Goal: Task Accomplishment & Management: Use online tool/utility

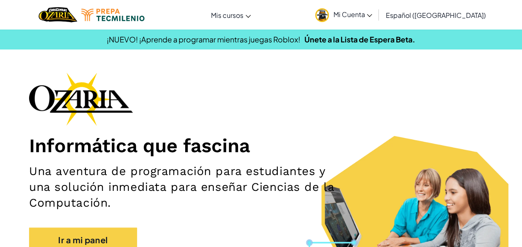
click at [372, 13] on span "Mi Cuenta" at bounding box center [352, 14] width 39 height 9
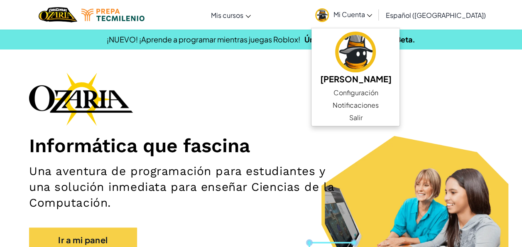
click at [468, 74] on div "Informática que fascina Una aventura de programación para estudiantes y una sol…" at bounding box center [261, 166] width 464 height 188
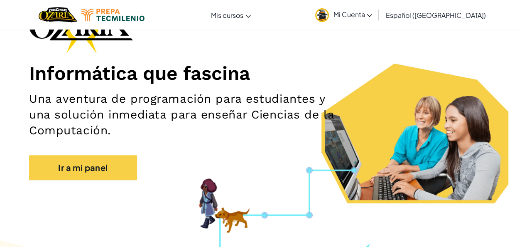
scroll to position [74, 0]
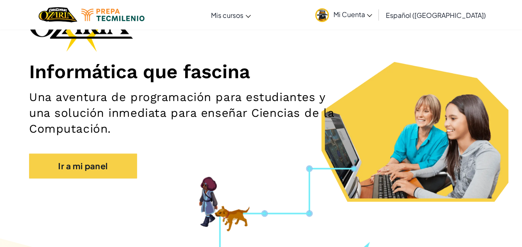
click at [5, 185] on section "Informática que fascina Una aventura de programación para estudiantes y una sol…" at bounding box center [261, 99] width 522 height 203
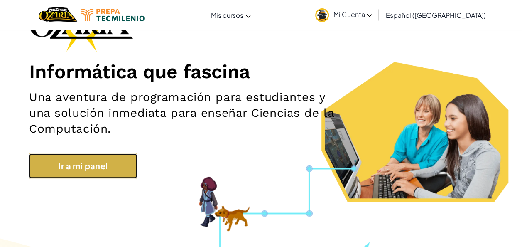
click at [71, 157] on link "Ir a mi panel" at bounding box center [83, 165] width 108 height 25
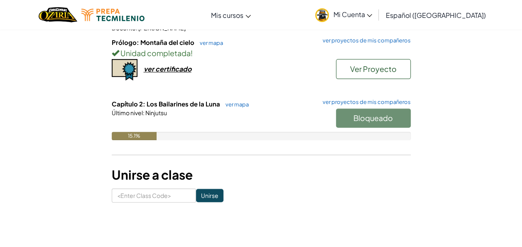
scroll to position [116, 0]
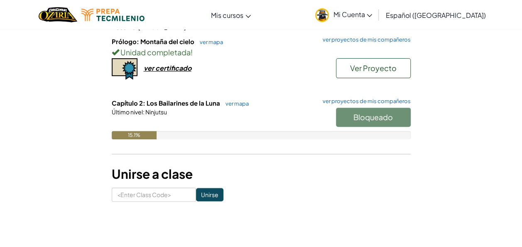
click at [353, 119] on div "Bloqueado" at bounding box center [369, 119] width 83 height 23
click at [364, 110] on div "Bloqueado" at bounding box center [369, 119] width 83 height 23
click at [229, 120] on div at bounding box center [261, 123] width 299 height 15
click at [353, 120] on div "Bloqueado" at bounding box center [369, 119] width 83 height 23
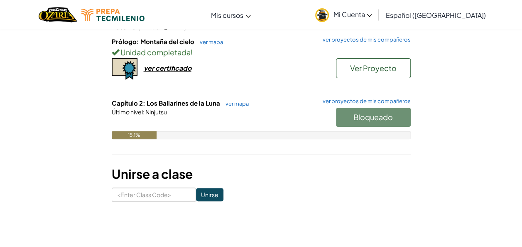
click at [351, 120] on div "Bloqueado" at bounding box center [369, 119] width 83 height 23
drag, startPoint x: 351, startPoint y: 120, endPoint x: 268, endPoint y: 112, distance: 83.8
click at [268, 112] on div "Último nivel : Ninjutsu" at bounding box center [261, 112] width 299 height 8
click at [239, 101] on link "ver mapa" at bounding box center [234, 103] width 27 height 7
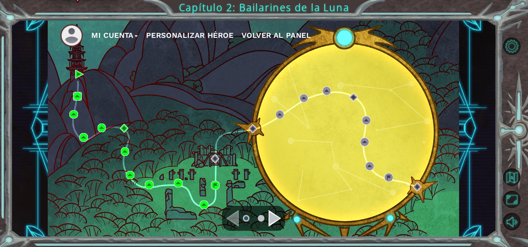
click at [76, 96] on img at bounding box center [77, 96] width 9 height 9
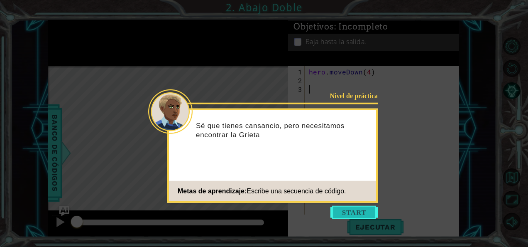
click at [353, 213] on button "Start" at bounding box center [354, 212] width 47 height 13
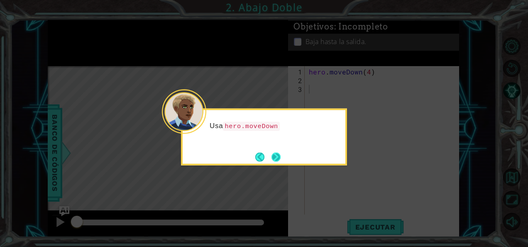
click at [279, 152] on button "Next" at bounding box center [276, 156] width 9 height 9
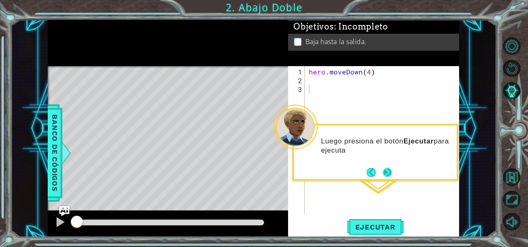
click at [386, 169] on button "Next" at bounding box center [387, 171] width 9 height 9
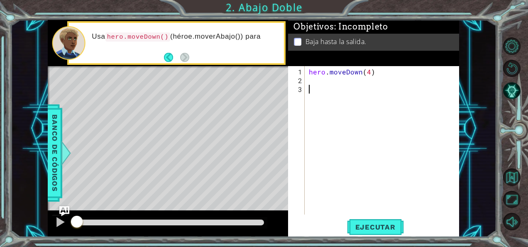
click at [171, 50] on div "Usa hero.moveDown() (héroe.moverAbajo()) para" at bounding box center [185, 43] width 198 height 30
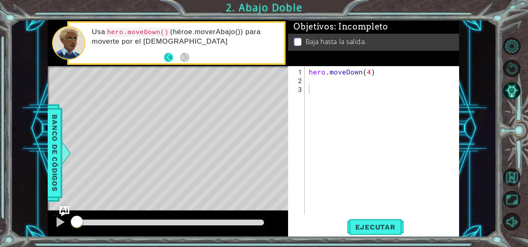
click at [169, 57] on button "Back" at bounding box center [172, 57] width 16 height 9
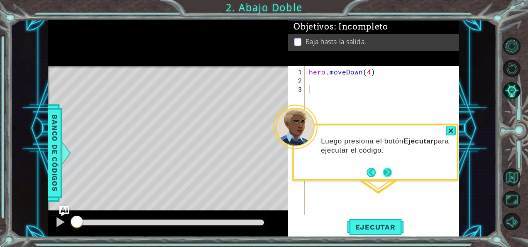
click at [389, 173] on button "Next" at bounding box center [387, 171] width 9 height 9
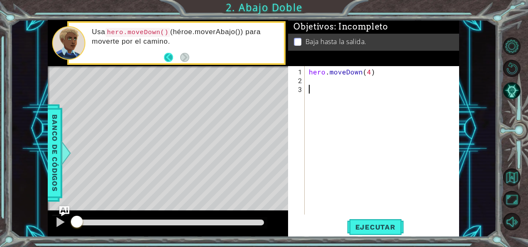
click at [165, 56] on button "Back" at bounding box center [172, 57] width 16 height 9
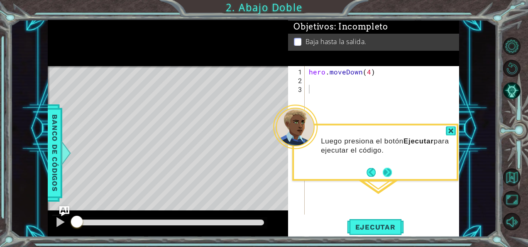
click at [392, 172] on button "Next" at bounding box center [387, 171] width 9 height 9
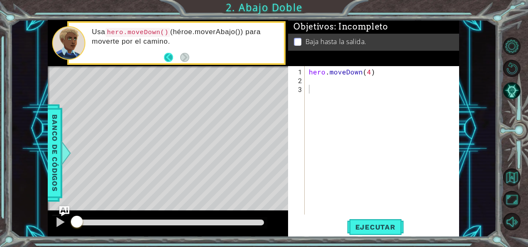
click at [169, 58] on button "Back" at bounding box center [172, 57] width 16 height 9
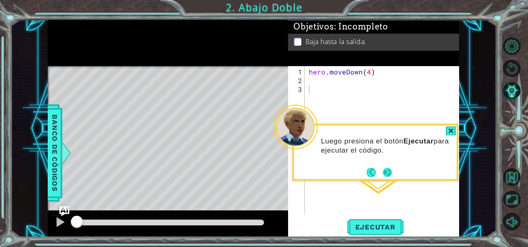
click at [383, 167] on button "Next" at bounding box center [387, 171] width 9 height 9
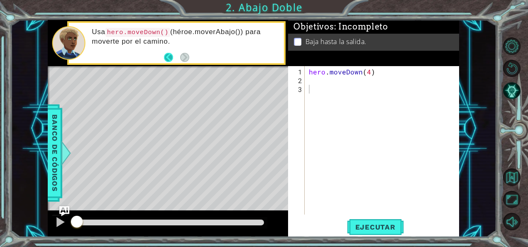
click at [168, 53] on button "Back" at bounding box center [172, 57] width 16 height 9
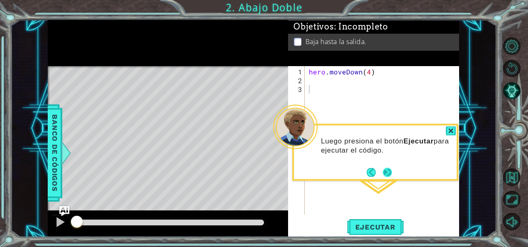
click at [392, 175] on button "Next" at bounding box center [387, 171] width 9 height 9
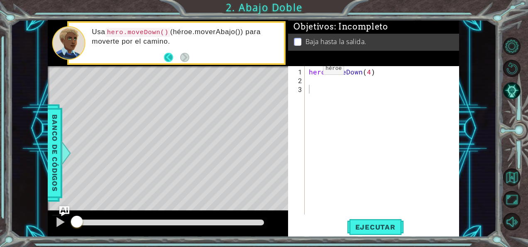
click at [169, 60] on button "Back" at bounding box center [172, 57] width 16 height 9
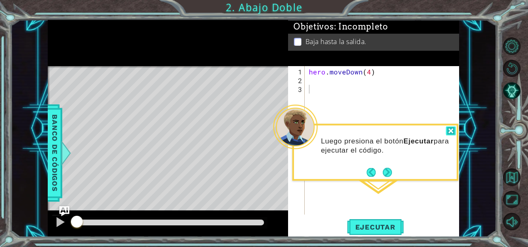
click at [449, 132] on div at bounding box center [451, 131] width 10 height 10
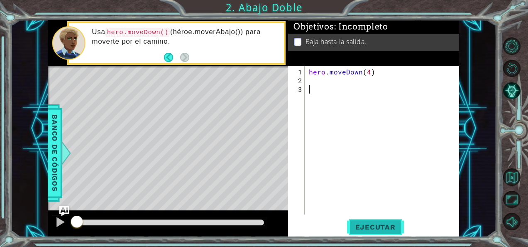
click at [363, 220] on button "Ejecutar" at bounding box center [375, 226] width 57 height 17
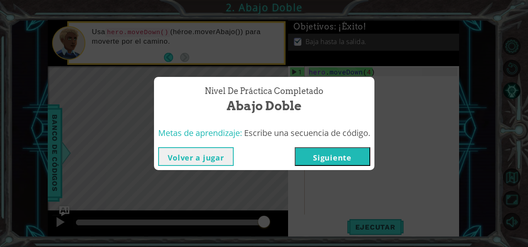
click at [340, 154] on button "Siguiente" at bounding box center [333, 156] width 76 height 19
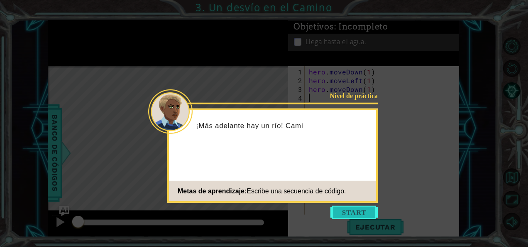
click at [360, 209] on button "Start" at bounding box center [354, 212] width 47 height 13
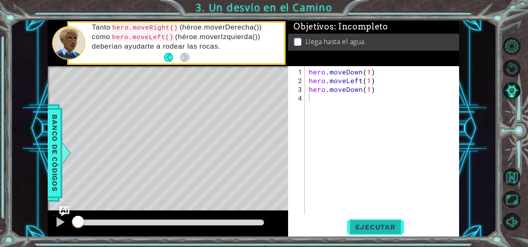
click at [357, 225] on span "Ejecutar" at bounding box center [375, 227] width 57 height 8
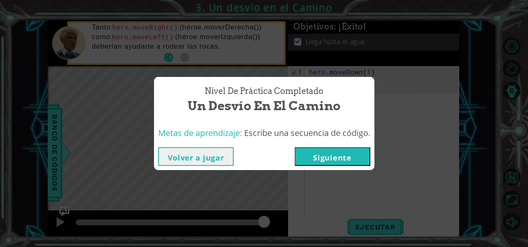
click at [363, 159] on button "Siguiente" at bounding box center [333, 156] width 76 height 19
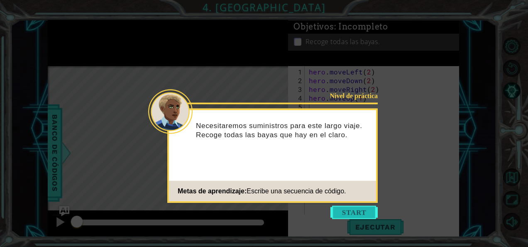
click at [355, 206] on button "Start" at bounding box center [354, 212] width 47 height 13
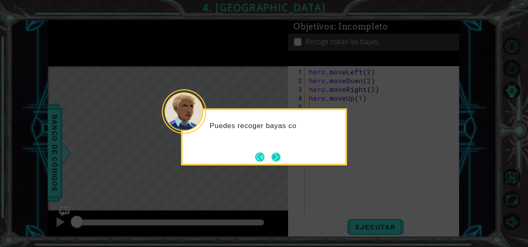
click at [276, 154] on button "Next" at bounding box center [276, 156] width 9 height 9
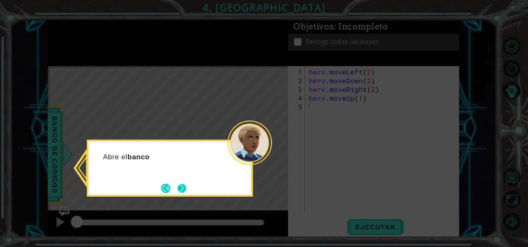
click at [182, 184] on button "Next" at bounding box center [181, 188] width 9 height 9
